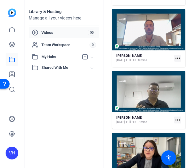
scroll to position [527, 0]
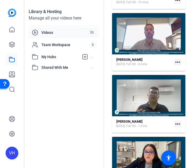
click at [175, 121] on mat-icon "more_horiz" at bounding box center [178, 123] width 7 height 7
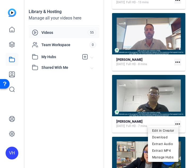
click at [171, 130] on span "Edit in Creator" at bounding box center [164, 130] width 22 height 6
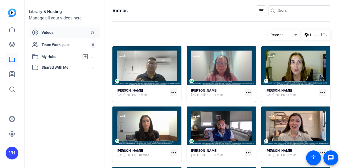
click at [172, 93] on mat-icon "more_horiz" at bounding box center [173, 92] width 7 height 7
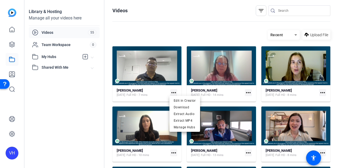
click at [12, 72] on div at bounding box center [170, 84] width 341 height 168
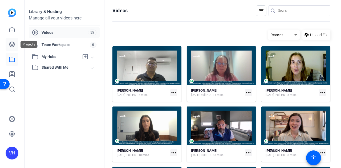
click at [13, 41] on link at bounding box center [12, 44] width 13 height 13
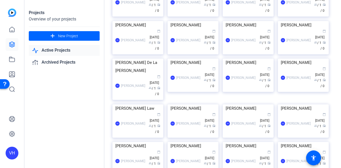
scroll to position [56, 0]
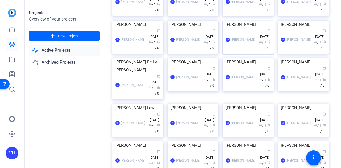
click at [233, 28] on div "[PERSON_NAME]" at bounding box center [247, 24] width 45 height 8
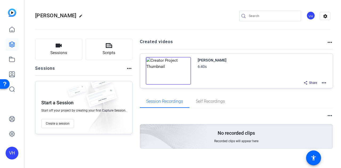
click at [310, 81] on span "Share" at bounding box center [313, 83] width 8 height 4
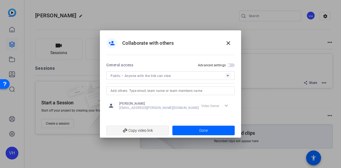
click at [141, 130] on span "add_link Copy video link" at bounding box center [137, 130] width 54 height 10
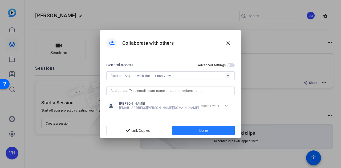
click at [207, 129] on span "Done" at bounding box center [203, 131] width 9 height 6
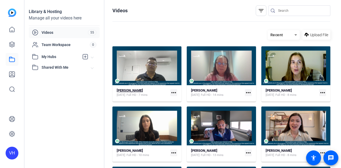
click at [142, 91] on div "[PERSON_NAME]" at bounding box center [132, 90] width 31 height 5
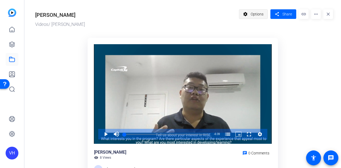
click at [256, 15] on span "Options" at bounding box center [256, 14] width 13 height 10
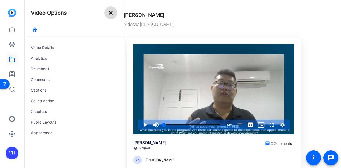
click at [112, 13] on mat-icon "close" at bounding box center [111, 13] width 6 height 6
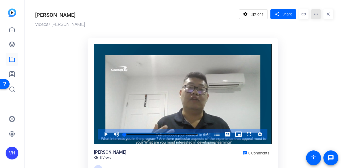
click at [313, 15] on mat-icon "more_horiz" at bounding box center [316, 14] width 10 height 10
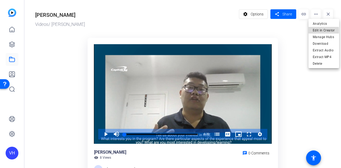
click at [314, 31] on span "Edit in Creator" at bounding box center [324, 30] width 22 height 6
